Goal: Transaction & Acquisition: Download file/media

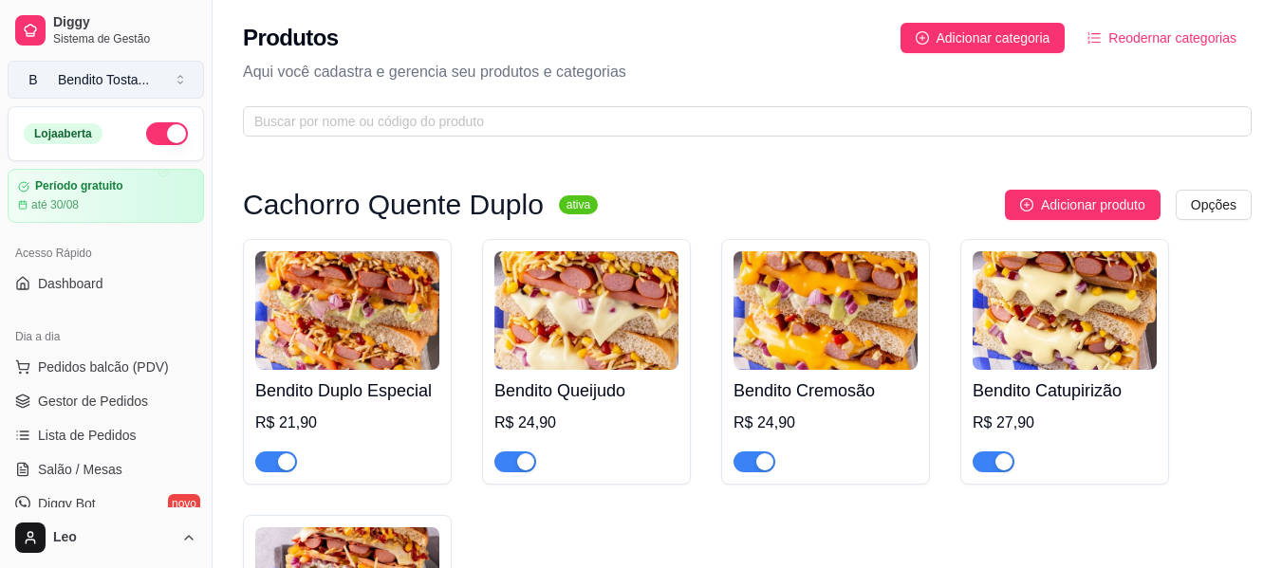
click at [149, 83] on div "Bendito Tosta ..." at bounding box center [103, 79] width 91 height 19
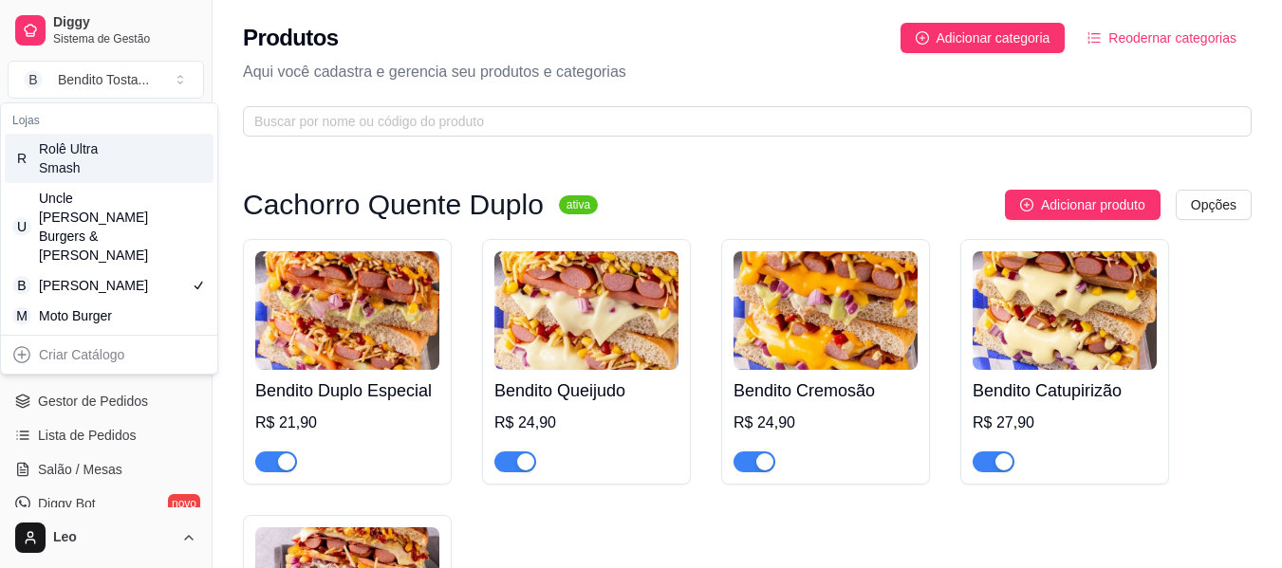
click at [88, 156] on div "Rolê Ultra Smash" at bounding box center [81, 158] width 85 height 38
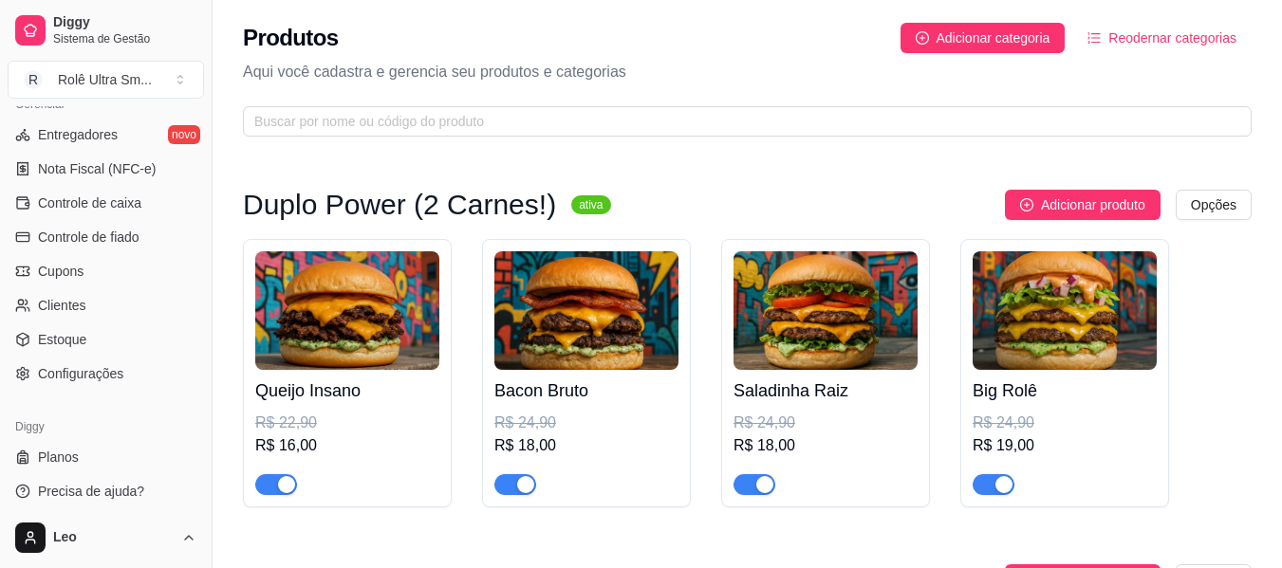
scroll to position [797, 0]
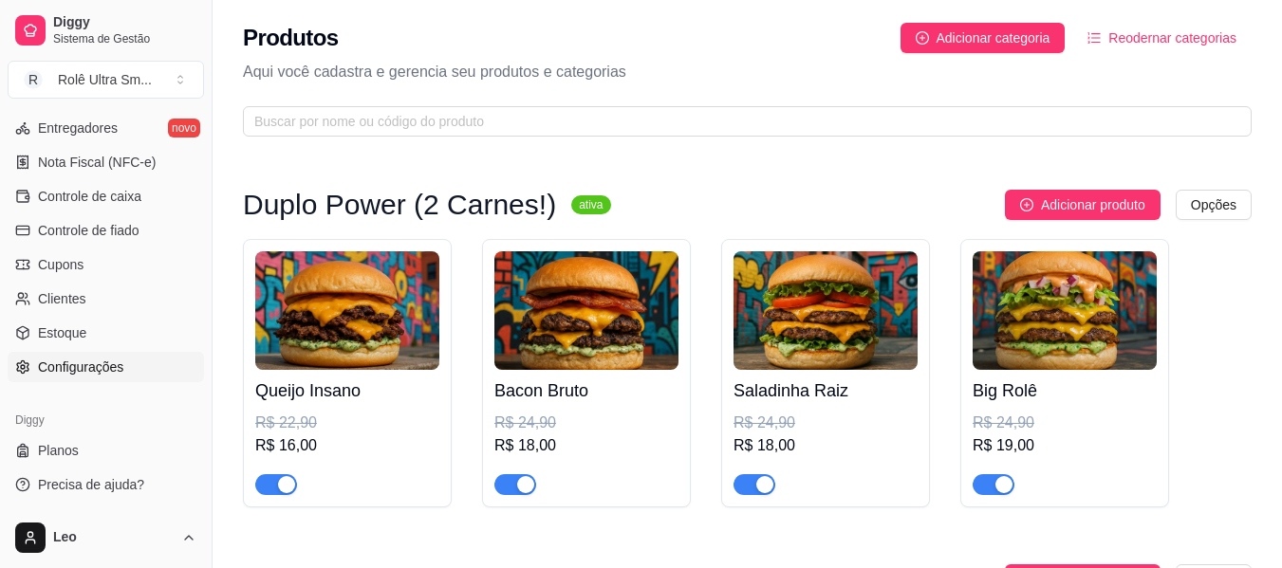
click at [92, 366] on span "Configurações" at bounding box center [80, 367] width 85 height 19
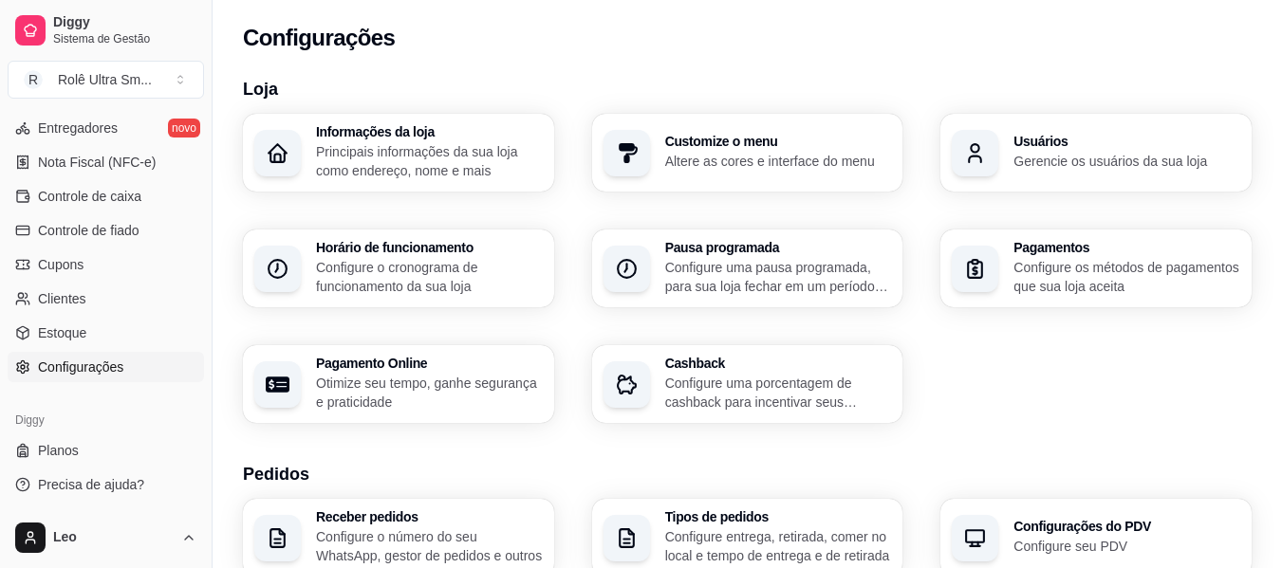
click at [381, 163] on p "Principais informações da sua loja como endereço, nome e mais" at bounding box center [429, 161] width 227 height 38
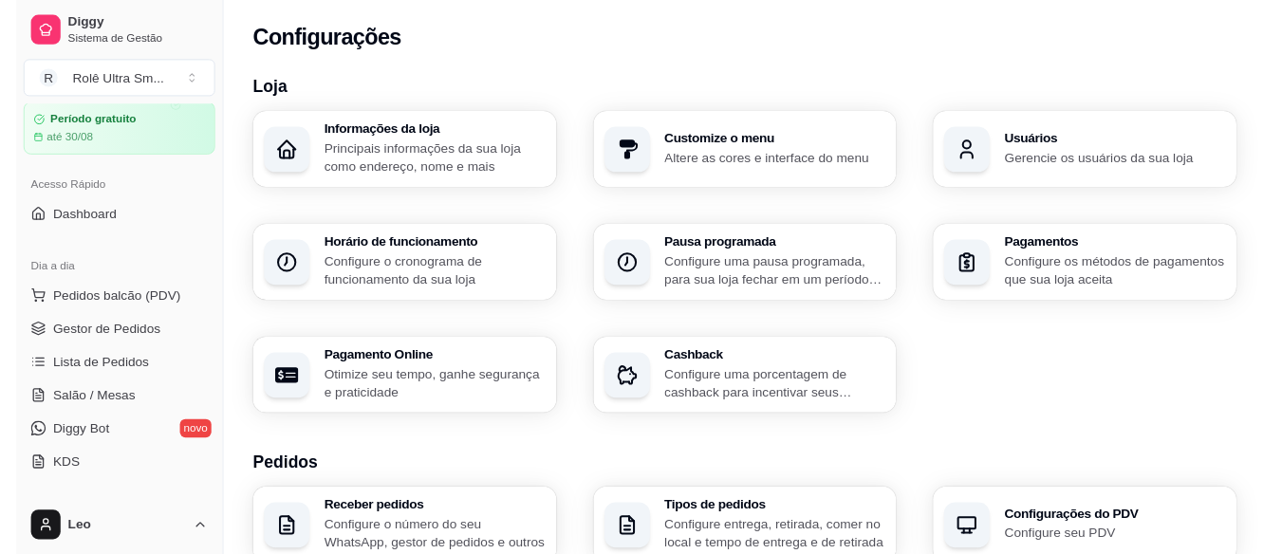
scroll to position [53, 0]
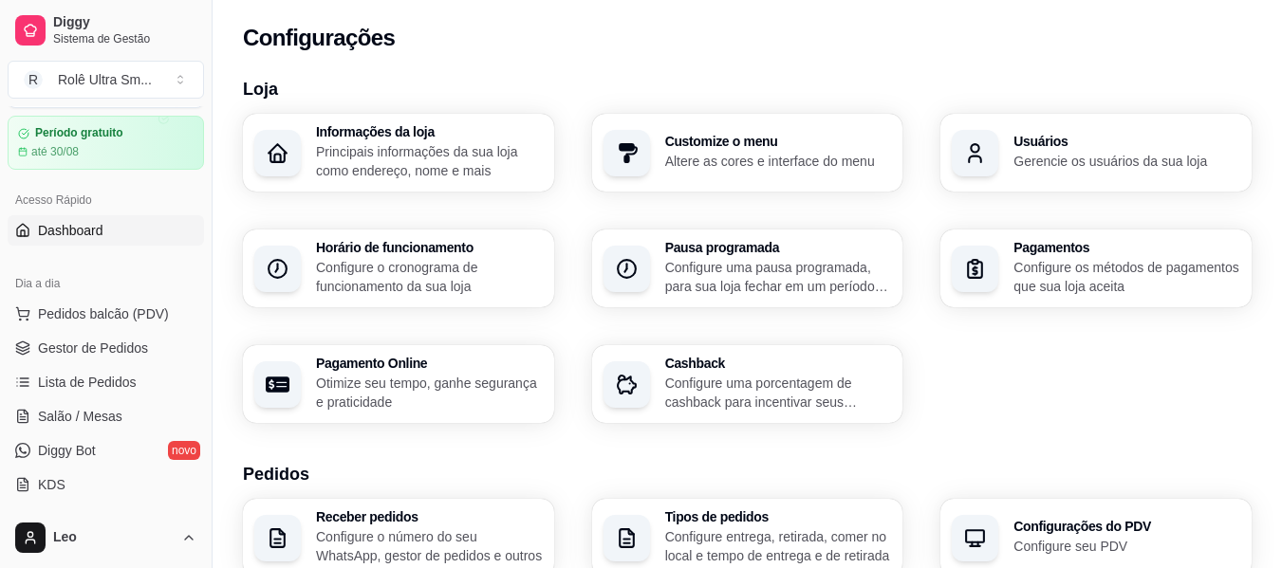
click at [68, 232] on span "Dashboard" at bounding box center [70, 230] width 65 height 19
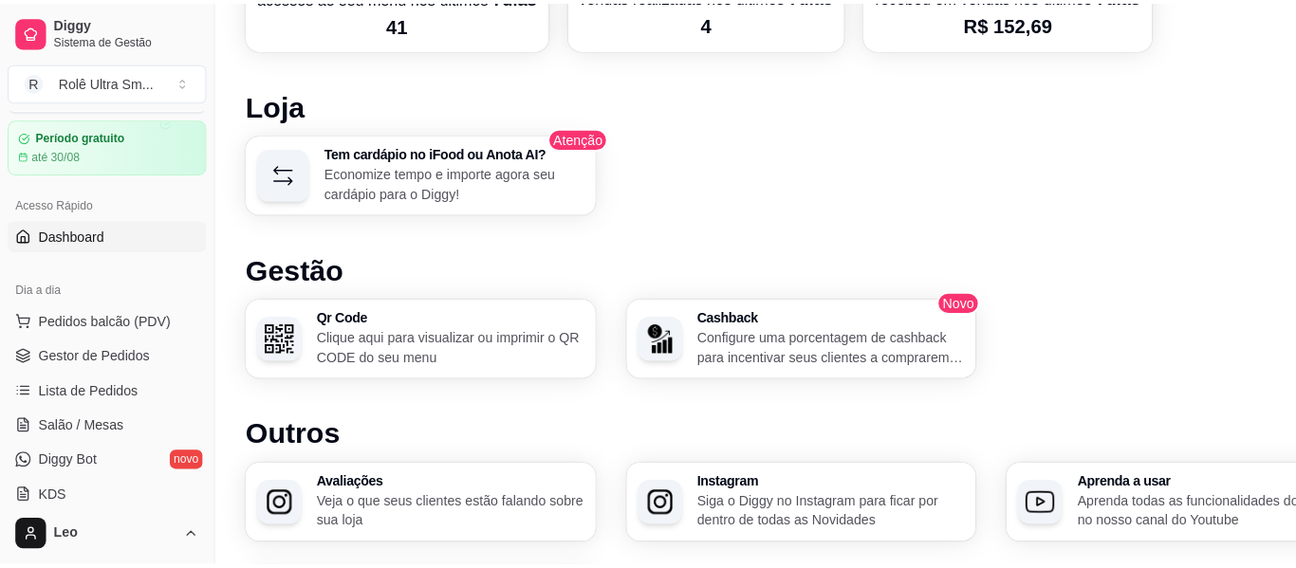
scroll to position [977, 0]
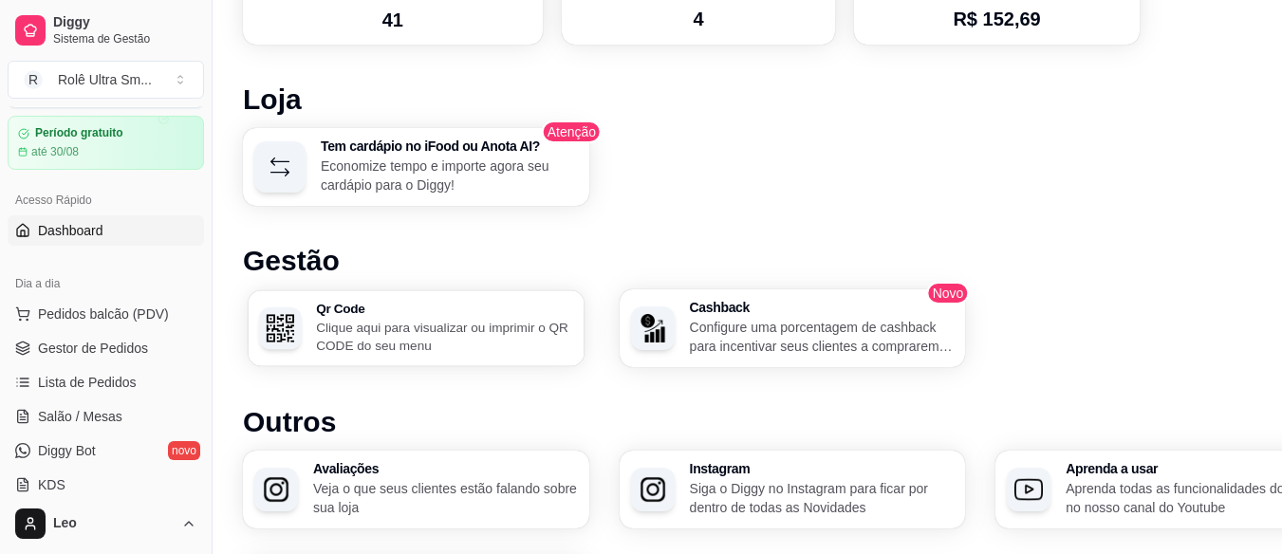
click at [380, 335] on p "Clique aqui para visualizar ou imprimir o QR CODE do seu menu" at bounding box center [444, 336] width 256 height 37
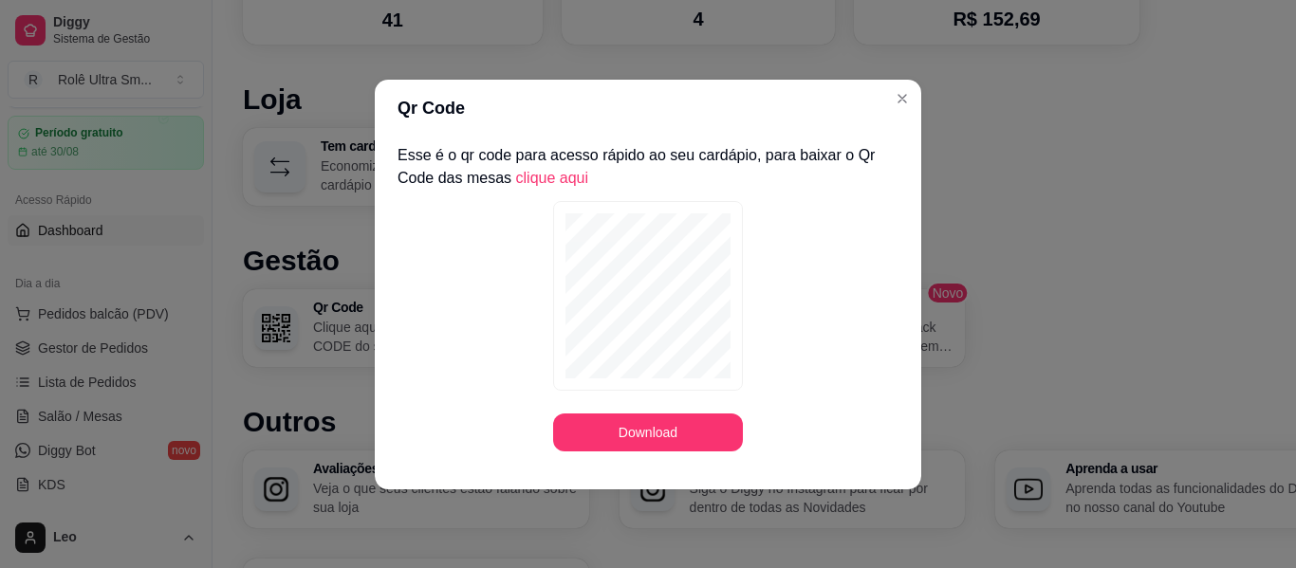
click at [544, 171] on link "clique aqui" at bounding box center [552, 178] width 73 height 16
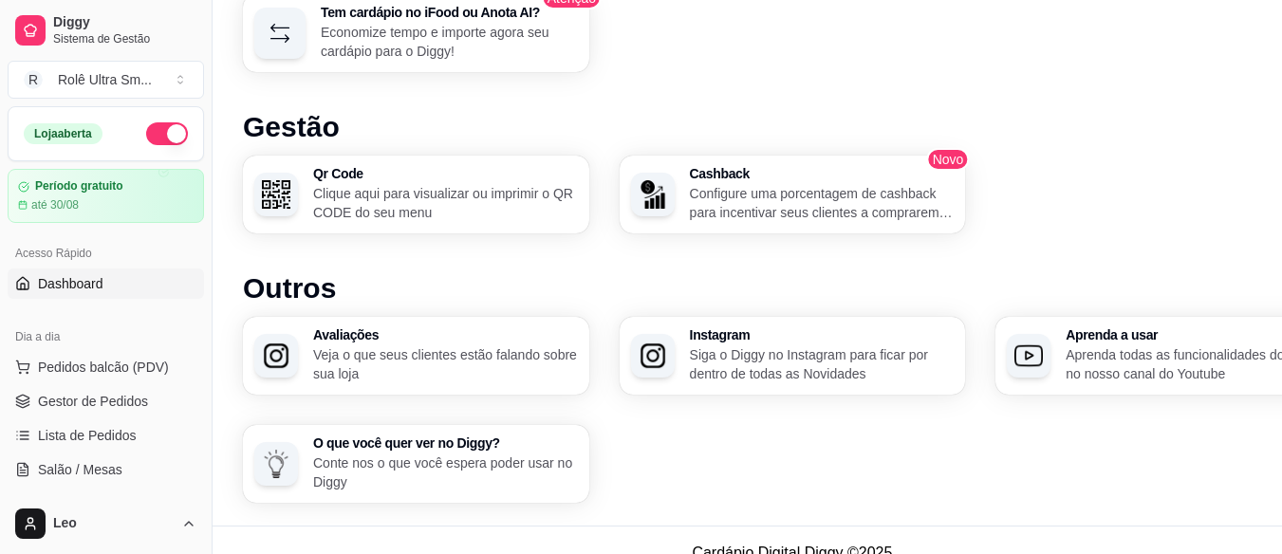
scroll to position [1119, 0]
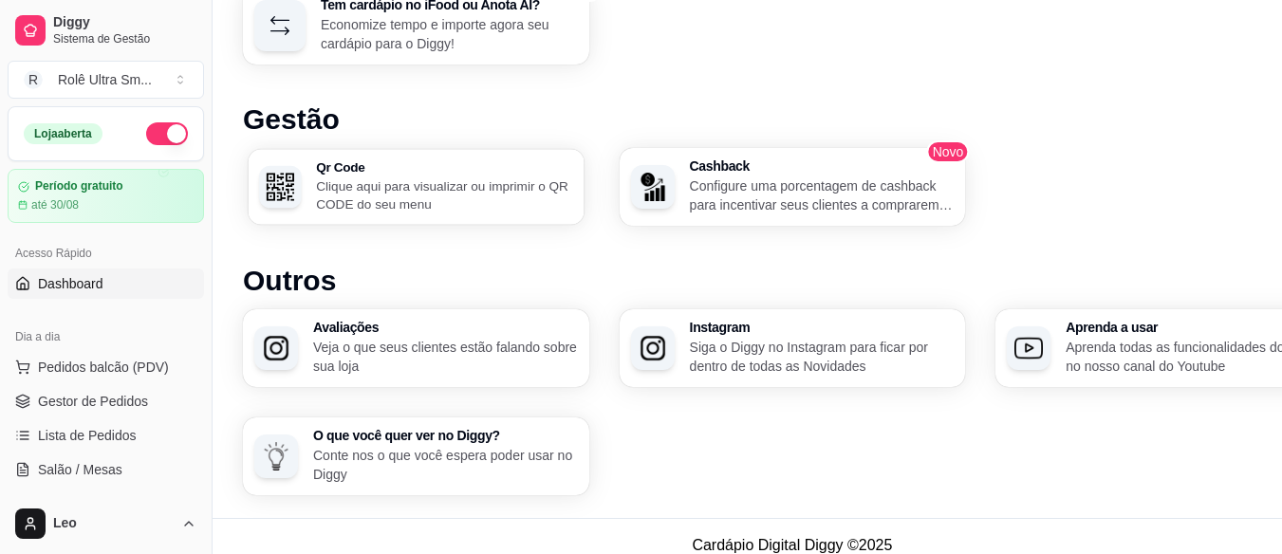
click at [450, 187] on p "Clique aqui para visualizar ou imprimir o QR CODE do seu menu" at bounding box center [444, 194] width 256 height 37
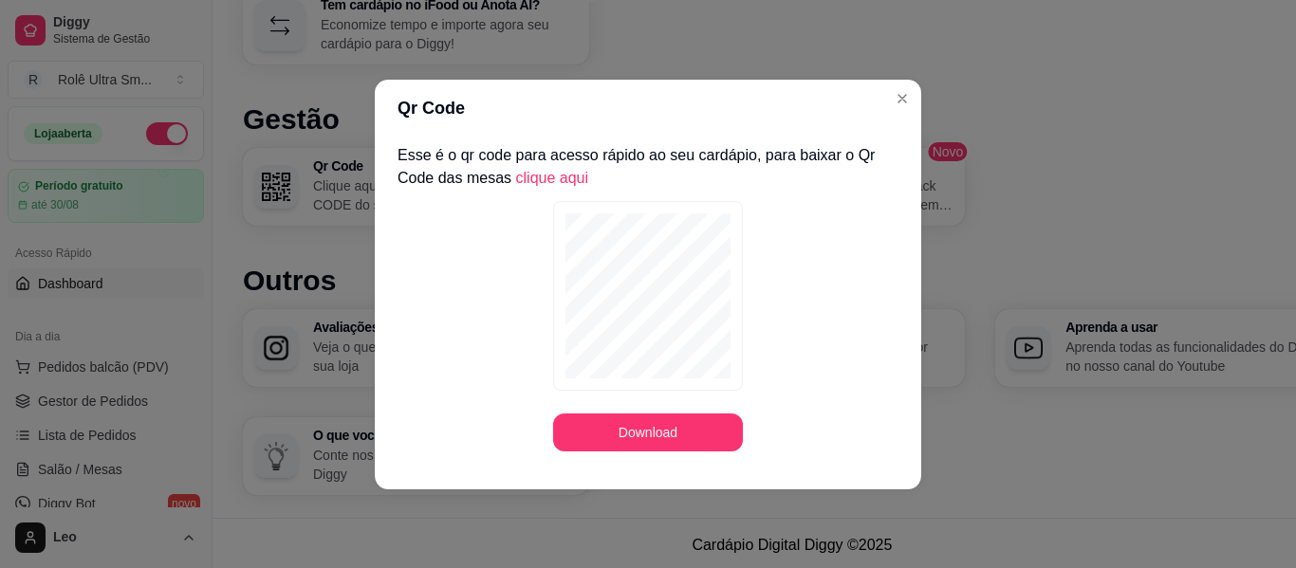
click at [645, 462] on footer at bounding box center [648, 474] width 547 height 30
click at [661, 431] on button "Download" at bounding box center [648, 432] width 184 height 37
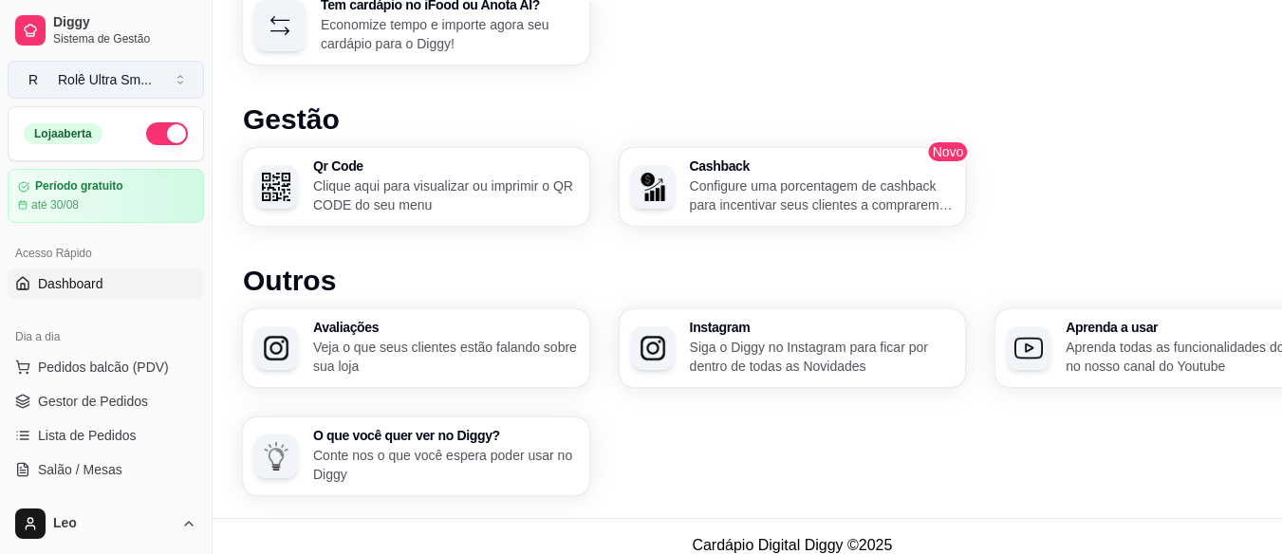
click at [139, 82] on div "Rolê Ultra Sm ..." at bounding box center [105, 79] width 94 height 19
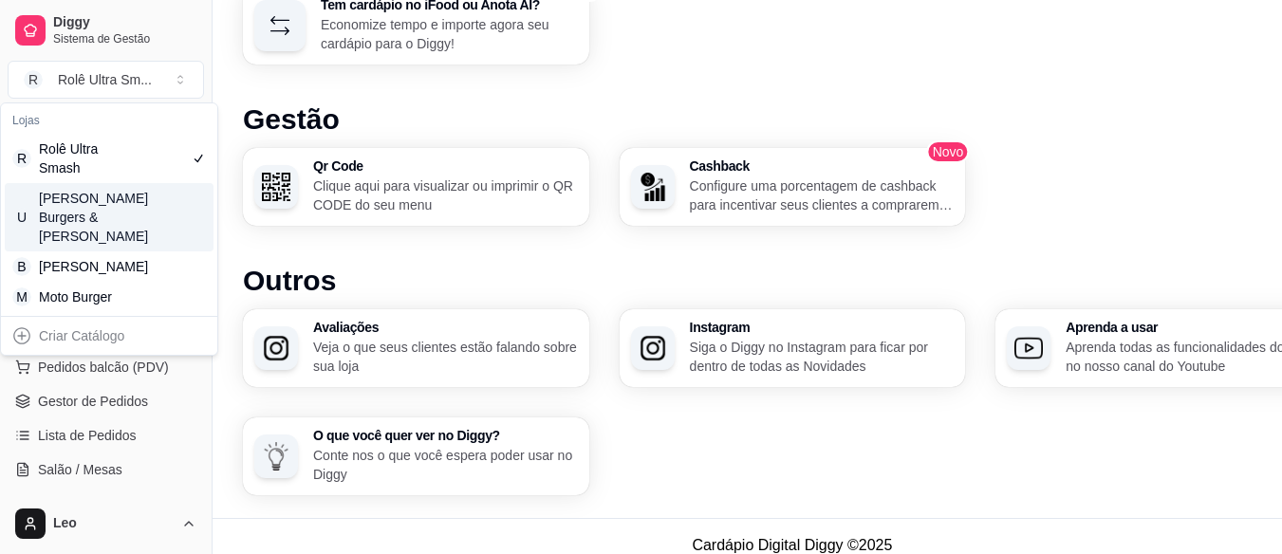
click at [105, 204] on div "[PERSON_NAME] Burgers & [PERSON_NAME]" at bounding box center [81, 217] width 85 height 57
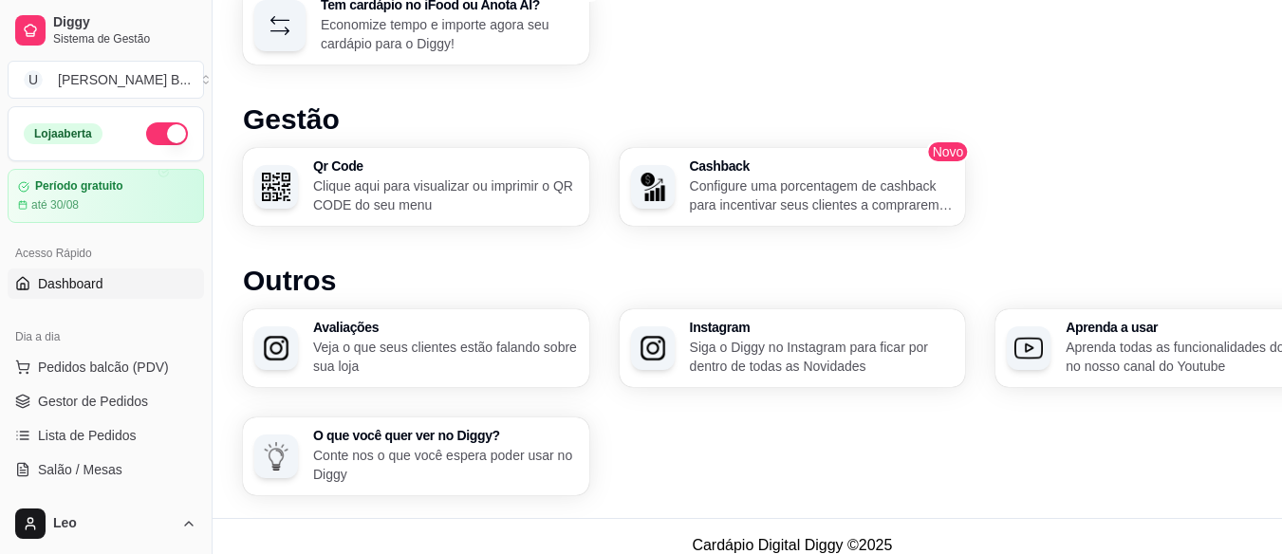
scroll to position [1136, 0]
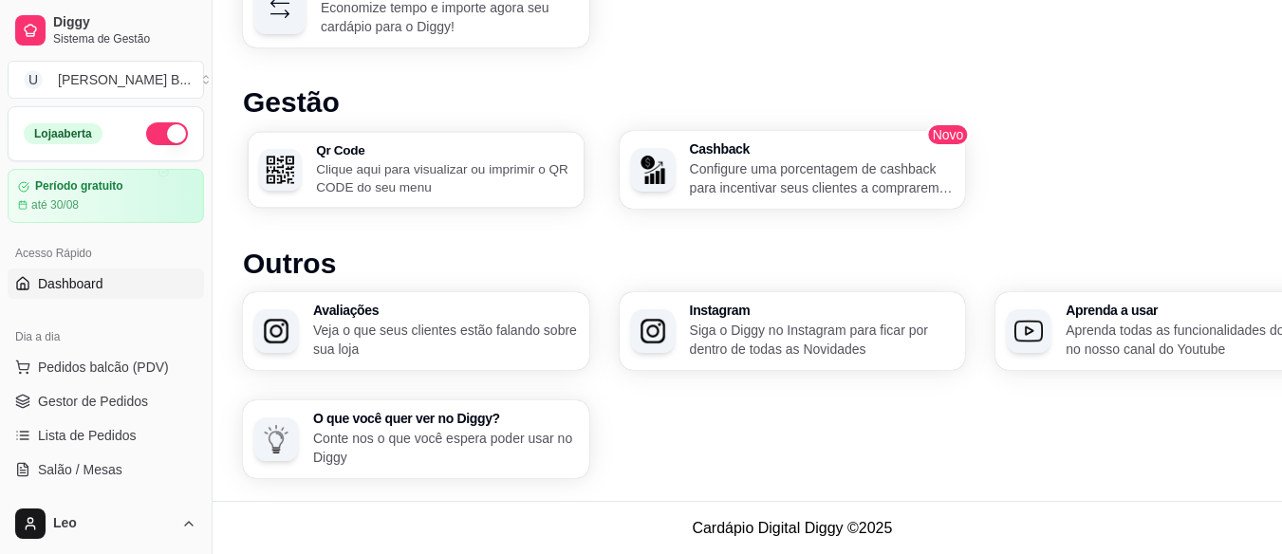
click at [504, 170] on p "Clique aqui para visualizar ou imprimir o QR CODE do seu menu" at bounding box center [444, 177] width 256 height 37
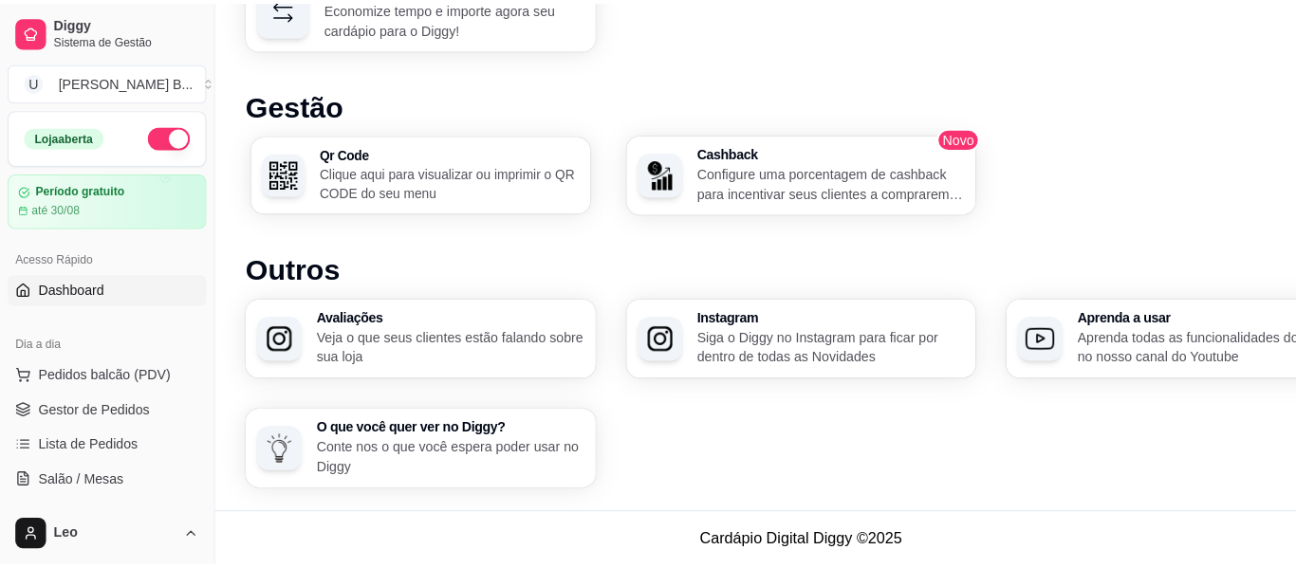
scroll to position [1122, 0]
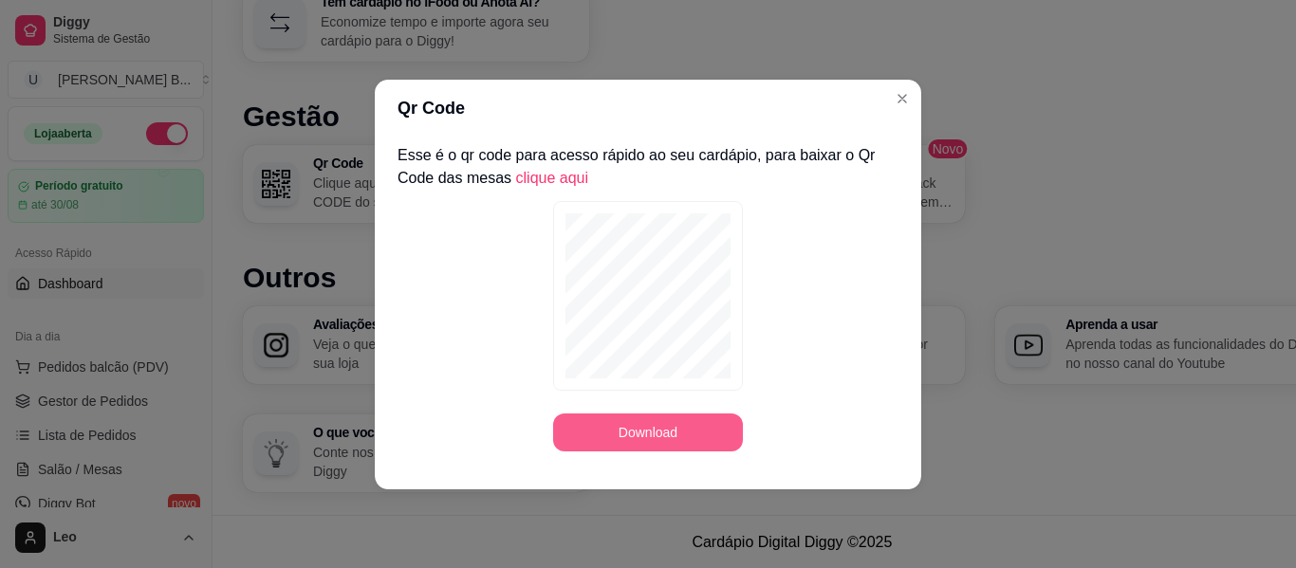
click at [641, 431] on button "Download" at bounding box center [648, 433] width 190 height 38
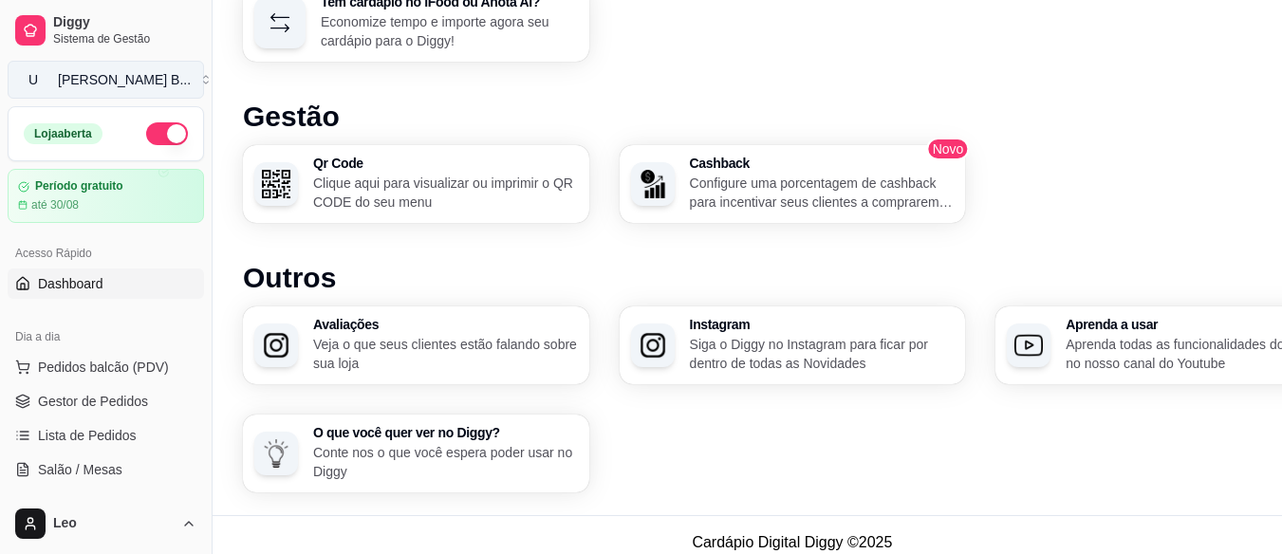
click at [119, 79] on div "[PERSON_NAME] B ..." at bounding box center [124, 79] width 133 height 19
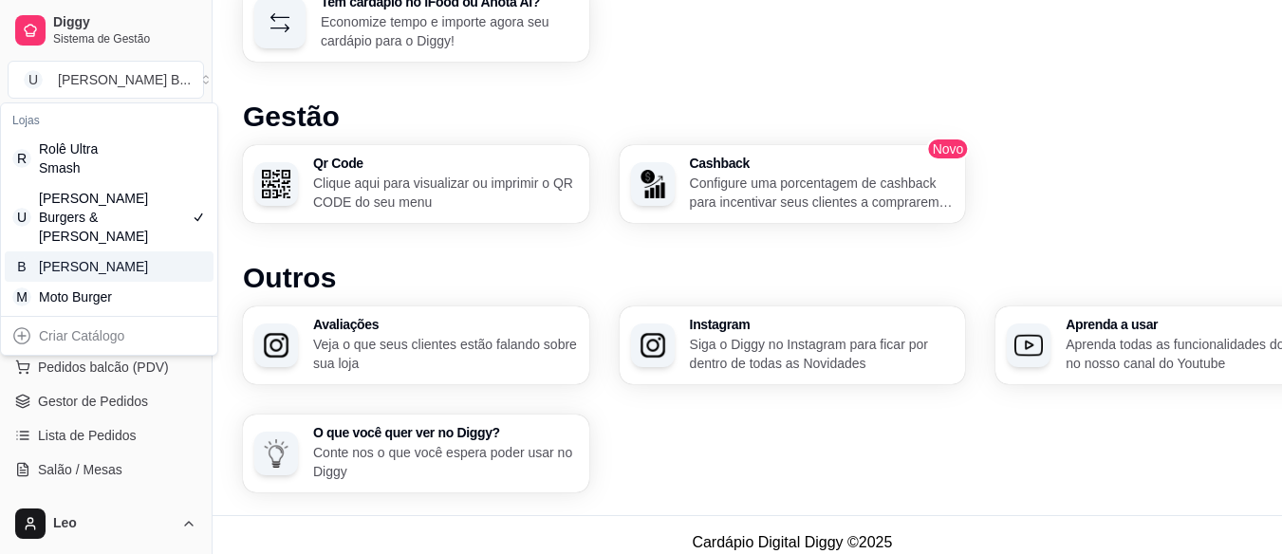
click at [100, 272] on div "[PERSON_NAME]" at bounding box center [81, 266] width 85 height 19
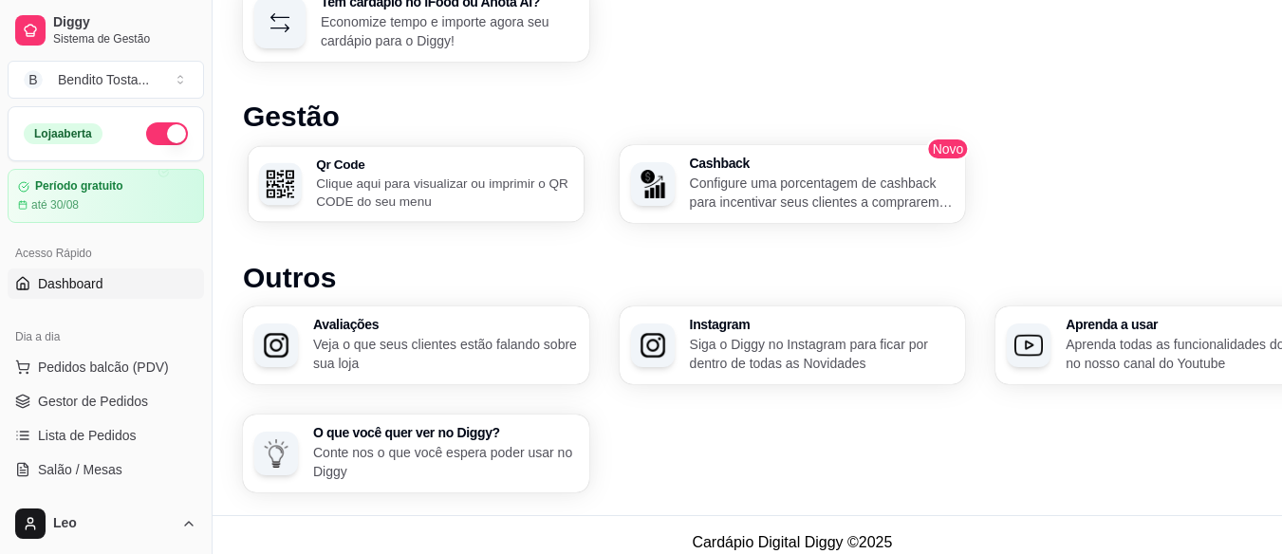
click at [462, 193] on p "Clique aqui para visualizar ou imprimir o QR CODE do seu menu" at bounding box center [444, 192] width 256 height 37
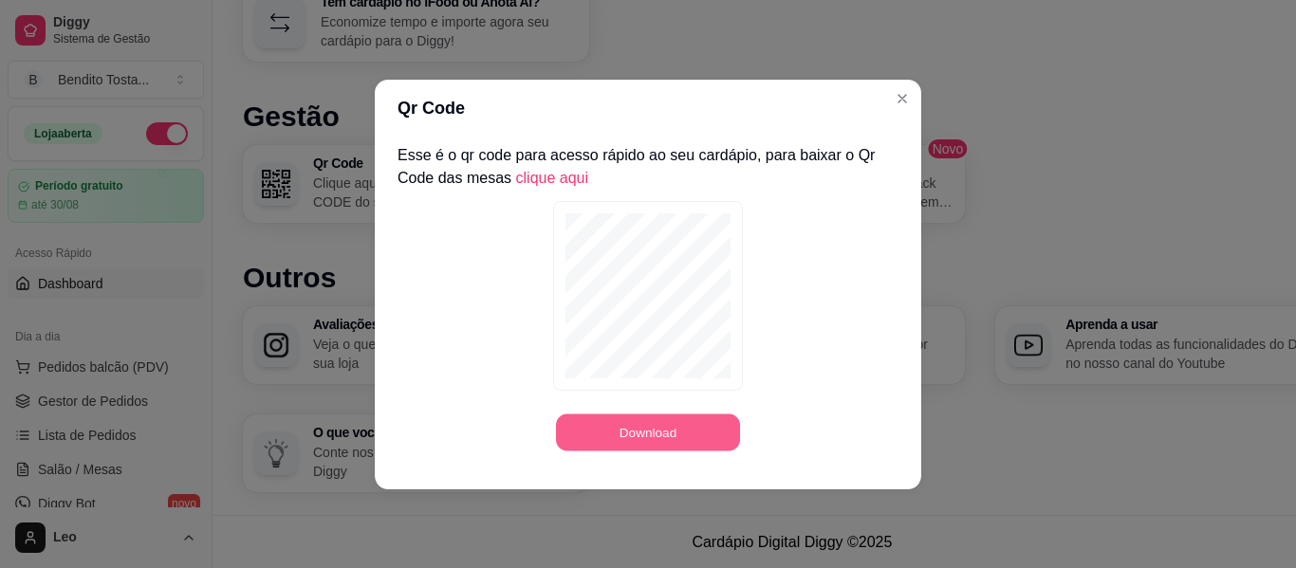
click at [655, 437] on button "Download" at bounding box center [648, 432] width 184 height 37
